Goal: Complete application form

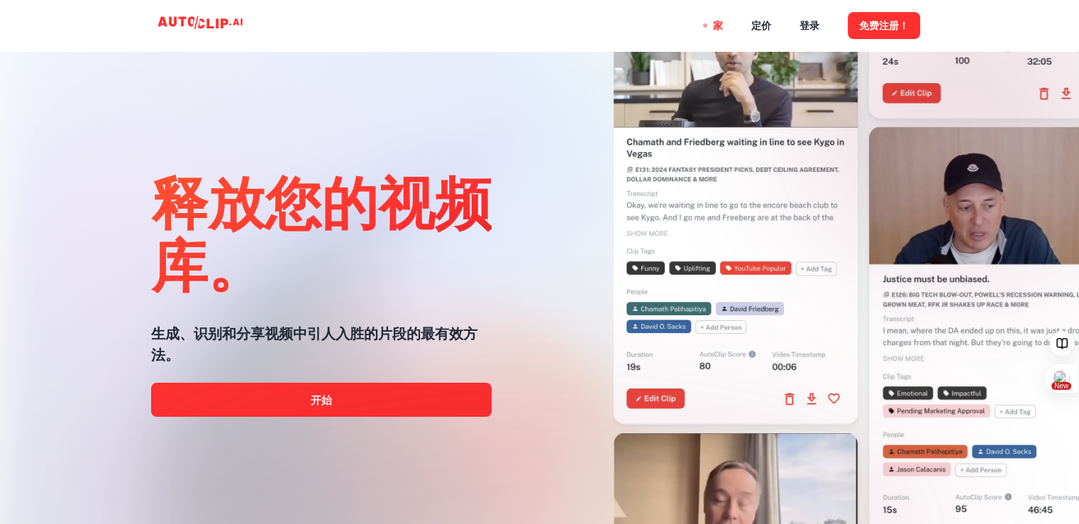
click at [382, 400] on div at bounding box center [539, 524] width 863 height 284
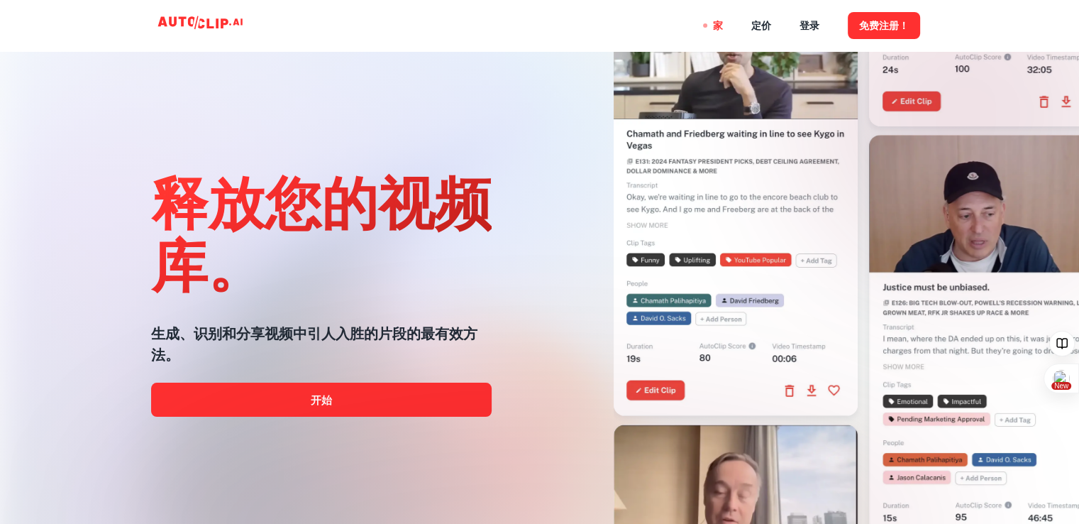
click at [309, 402] on div at bounding box center [539, 524] width 863 height 284
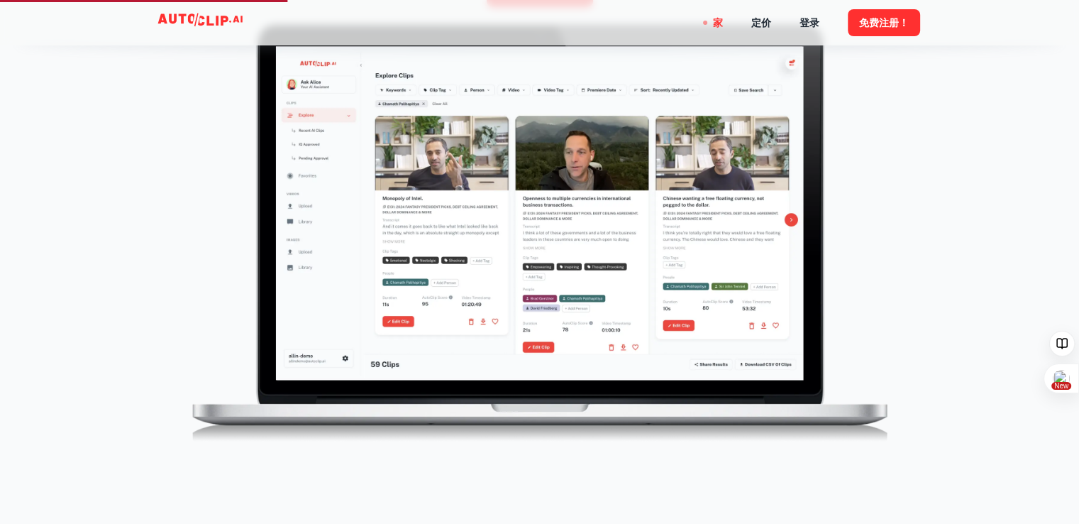
scroll to position [638, 0]
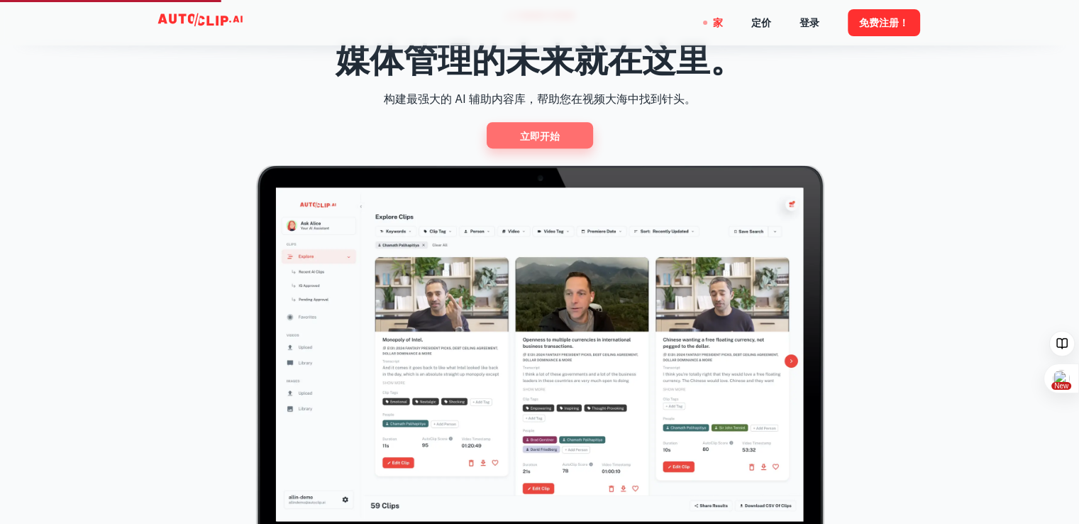
click at [557, 134] on font "立即开始" at bounding box center [540, 135] width 40 height 11
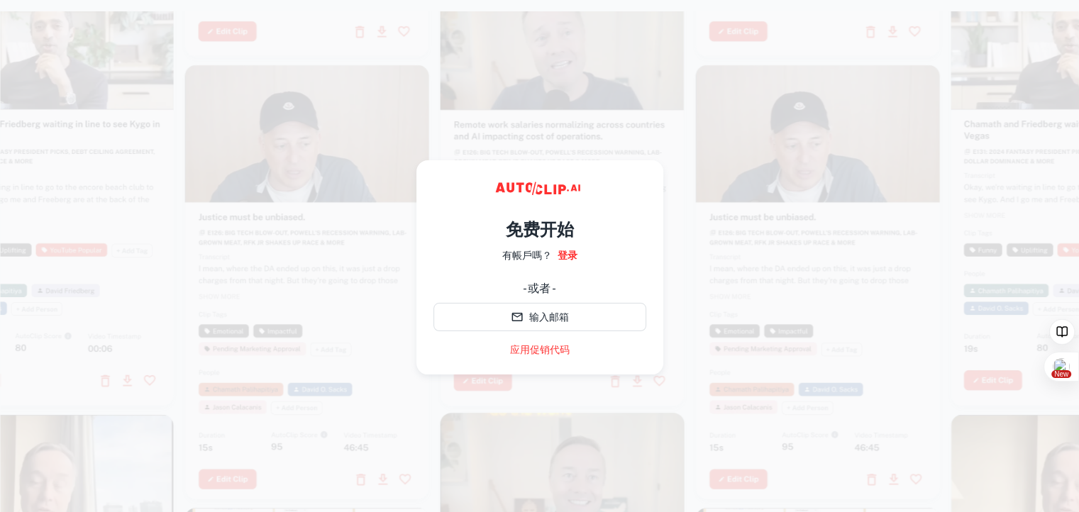
click at [491, 57] on video at bounding box center [563, 33] width 244 height 122
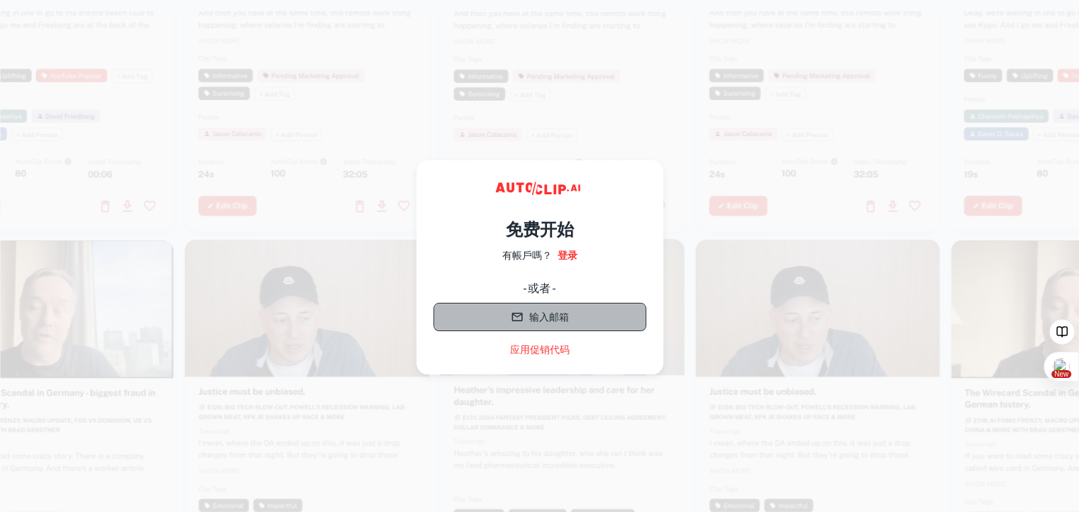
click at [570, 321] on button "输入邮箱" at bounding box center [539, 317] width 213 height 28
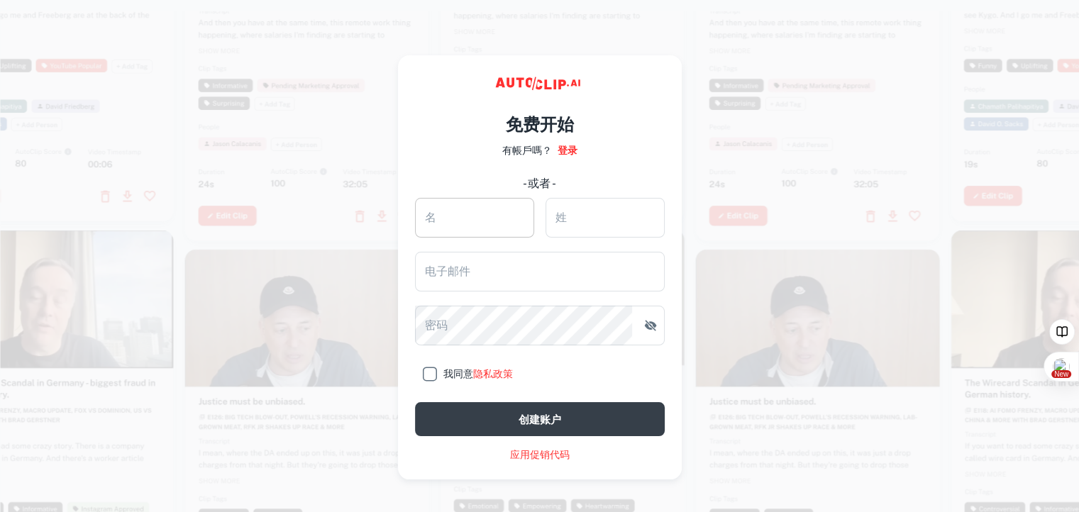
click at [480, 218] on input "名" at bounding box center [474, 218] width 119 height 40
type input "[PERSON_NAME]"
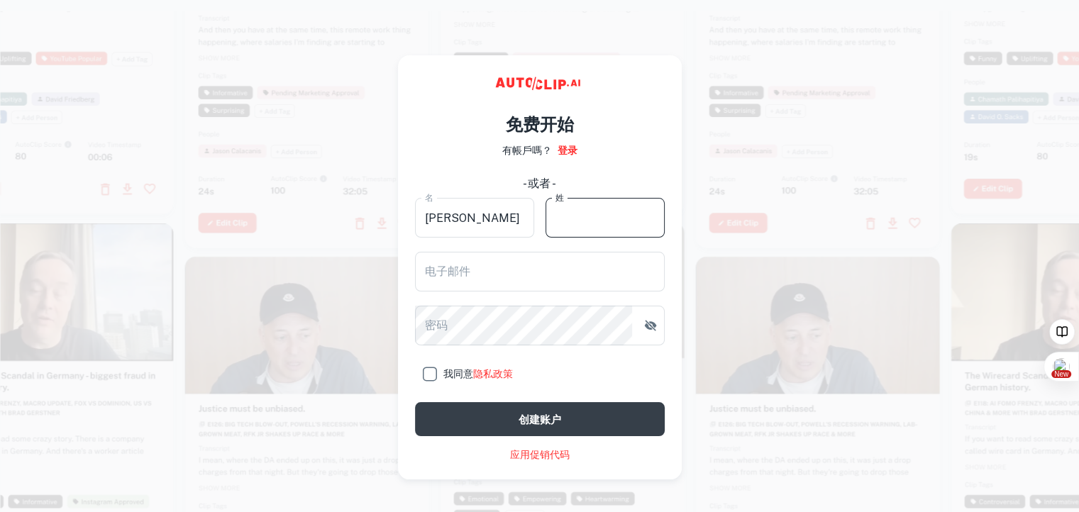
click at [587, 223] on input "姓" at bounding box center [605, 218] width 119 height 40
type input "[PERSON_NAME]"
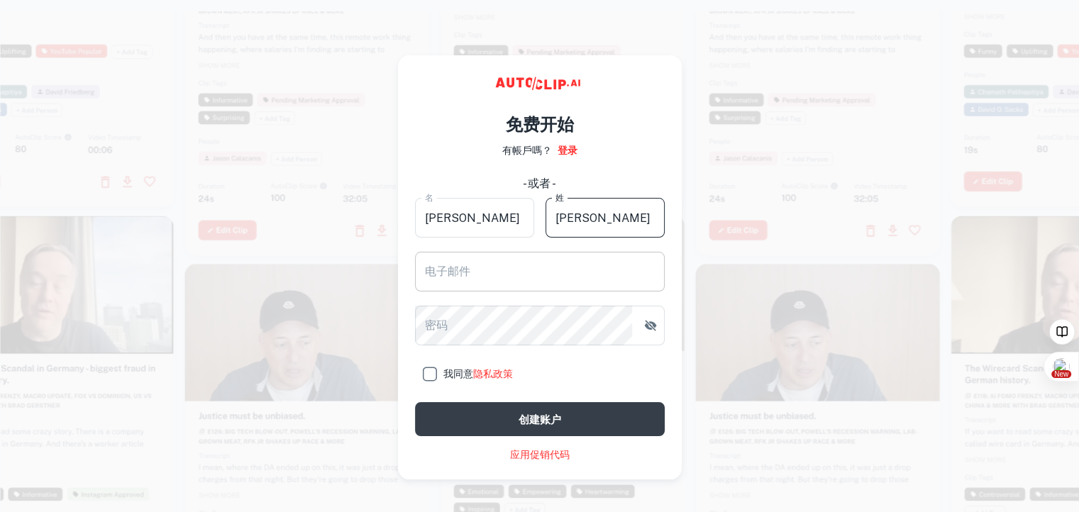
click at [466, 273] on input "电子邮件" at bounding box center [540, 272] width 250 height 40
click at [494, 273] on input "电子邮件" at bounding box center [540, 272] width 250 height 40
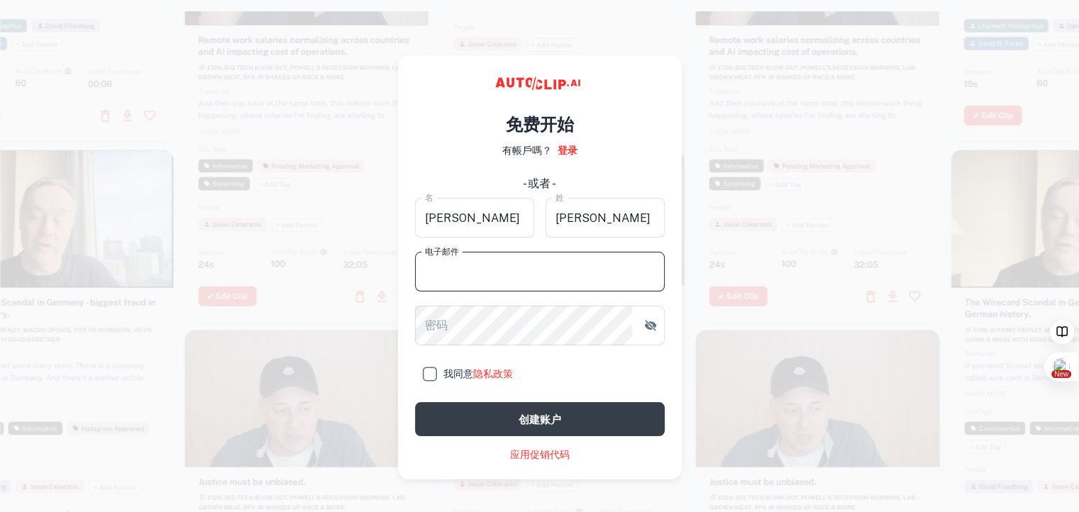
click at [455, 269] on input "电子邮件" at bounding box center [540, 272] width 250 height 40
